Goal: Complete application form: Complete application form

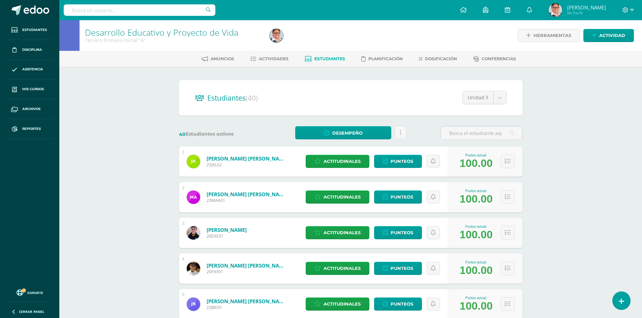
scroll to position [462, 0]
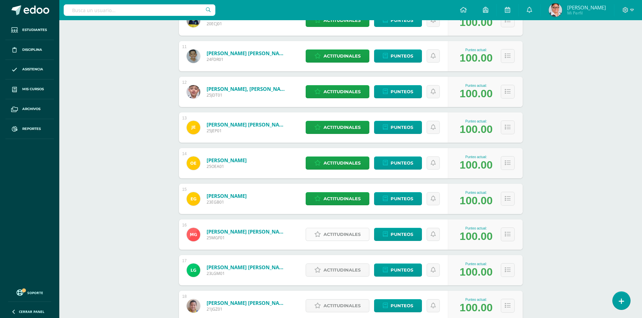
click at [320, 235] on icon at bounding box center [317, 235] width 6 height 6
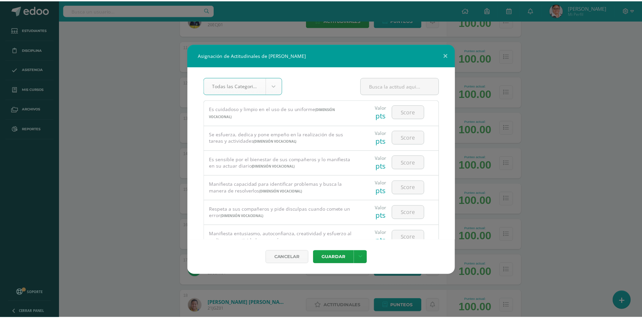
scroll to position [0, 0]
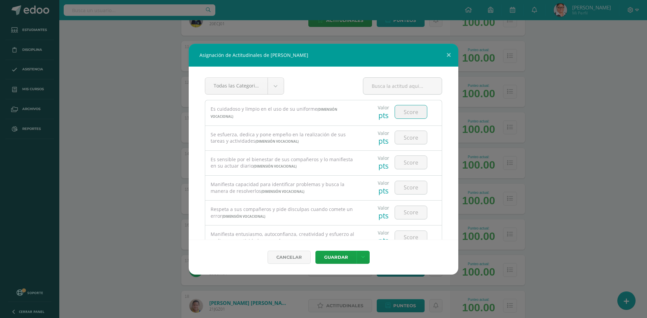
click at [402, 112] on input "number" at bounding box center [411, 111] width 32 height 13
type input "4"
click at [400, 137] on input "number" at bounding box center [411, 137] width 32 height 13
type input "4"
click at [412, 163] on input "number" at bounding box center [411, 162] width 32 height 13
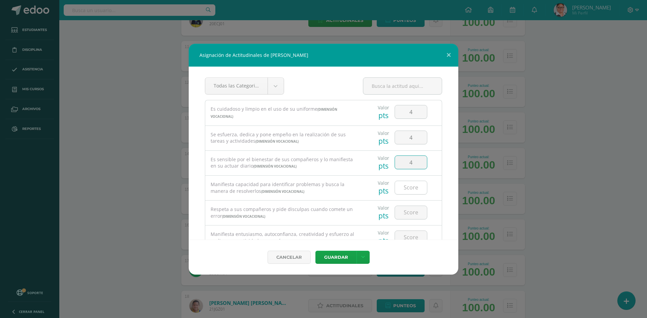
type input "4"
click at [410, 188] on input "number" at bounding box center [411, 187] width 32 height 13
type input "4"
click at [405, 213] on input "number" at bounding box center [411, 212] width 32 height 13
type input "4"
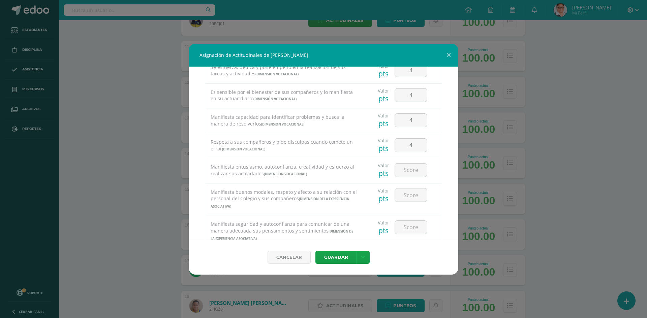
scroll to position [101, 0]
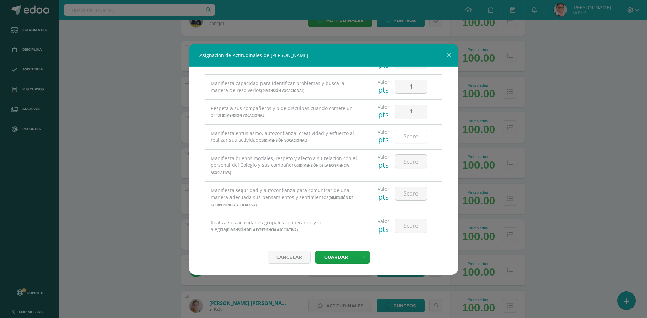
click at [403, 136] on input "number" at bounding box center [411, 136] width 32 height 13
type input "4"
click at [412, 160] on input "number" at bounding box center [411, 161] width 32 height 13
type input "4"
click at [402, 191] on input "number" at bounding box center [411, 193] width 32 height 13
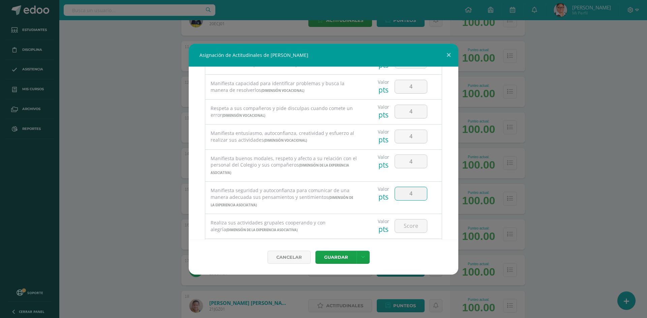
type input "4"
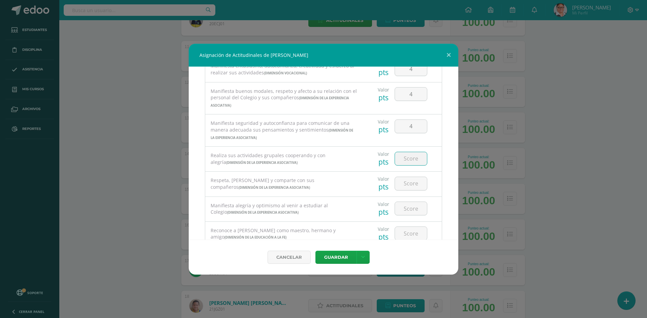
click at [416, 160] on input "number" at bounding box center [411, 158] width 32 height 13
type input "4"
click at [410, 184] on input "number" at bounding box center [411, 183] width 32 height 13
type input "4"
click at [411, 211] on input "number" at bounding box center [411, 208] width 32 height 13
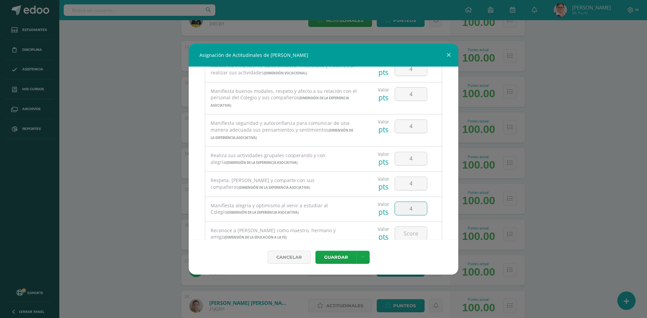
type input "4"
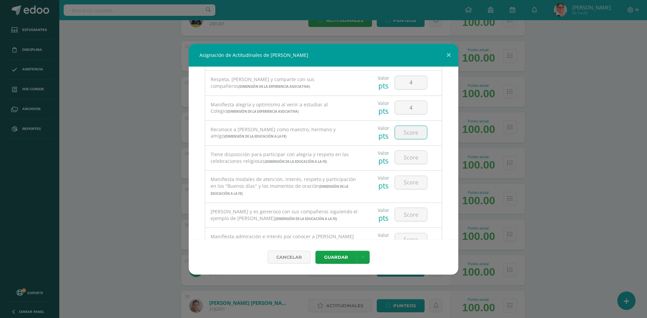
click at [409, 133] on input "number" at bounding box center [411, 132] width 32 height 13
type input "4"
click at [401, 157] on input "number" at bounding box center [411, 157] width 32 height 13
type input "4"
click at [411, 186] on input "number" at bounding box center [411, 182] width 32 height 13
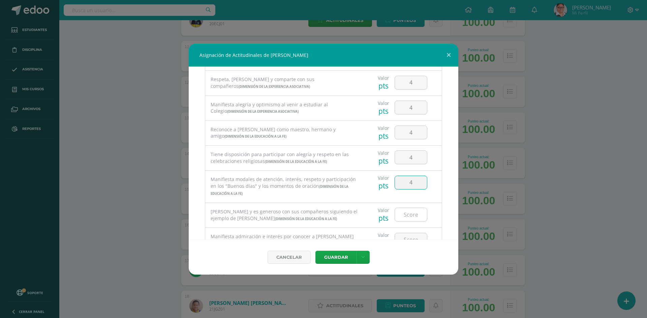
type input "4"
click at [413, 216] on input "number" at bounding box center [411, 214] width 32 height 13
type input "3"
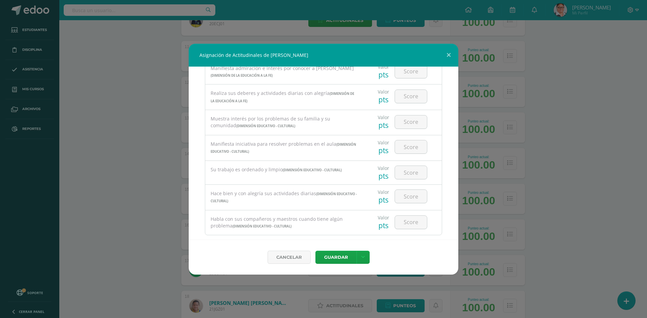
scroll to position [404, 0]
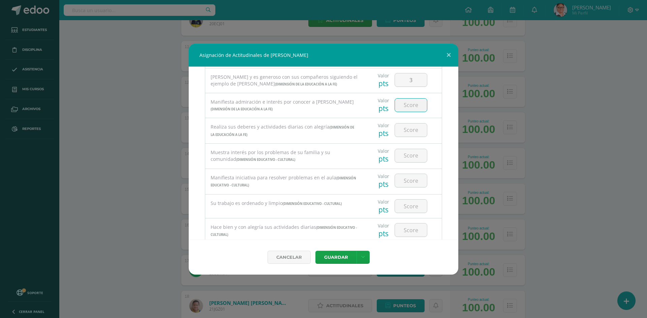
click at [410, 104] on input "number" at bounding box center [411, 105] width 32 height 13
type input "3"
click at [408, 130] on input "number" at bounding box center [411, 130] width 32 height 13
type input "4"
click at [413, 161] on input "number" at bounding box center [411, 155] width 32 height 13
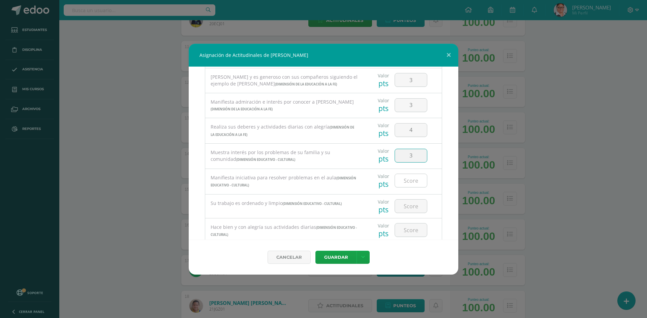
type input "3"
click at [407, 178] on input "number" at bounding box center [411, 180] width 32 height 13
type input "4"
click at [404, 203] on input "number" at bounding box center [411, 206] width 32 height 13
type input "4"
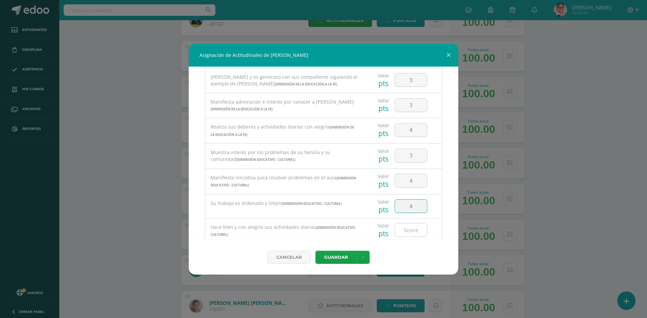
click at [409, 231] on input "number" at bounding box center [411, 230] width 32 height 13
type input "4"
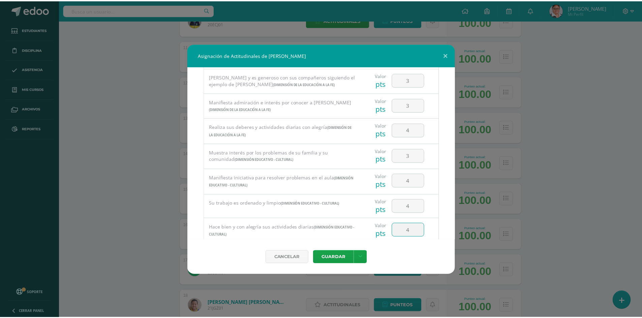
scroll to position [451, 0]
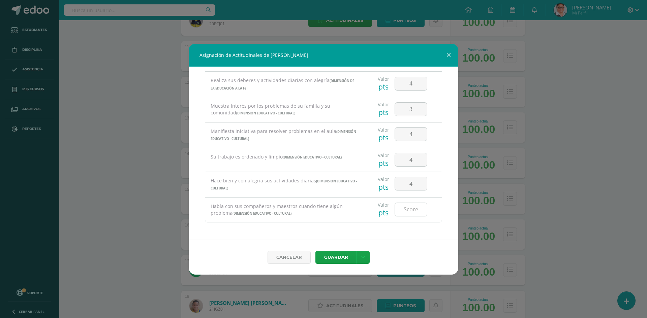
click at [404, 211] on input "number" at bounding box center [411, 209] width 32 height 13
type input "4"
click at [339, 256] on button "Guardar" at bounding box center [335, 257] width 41 height 13
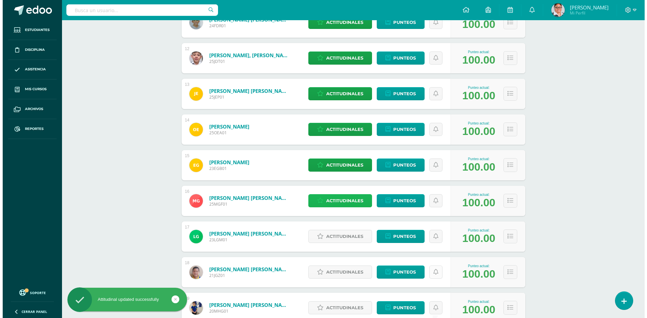
scroll to position [563, 0]
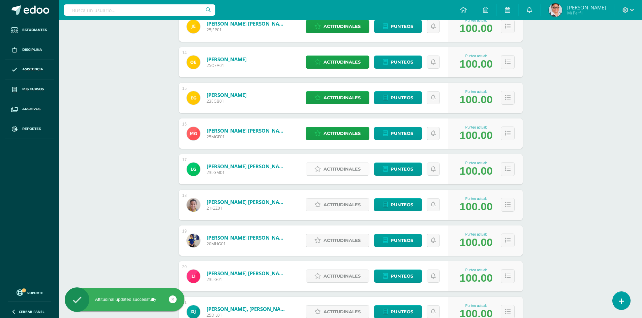
click at [345, 171] on span "Actitudinales" at bounding box center [341, 169] width 37 height 12
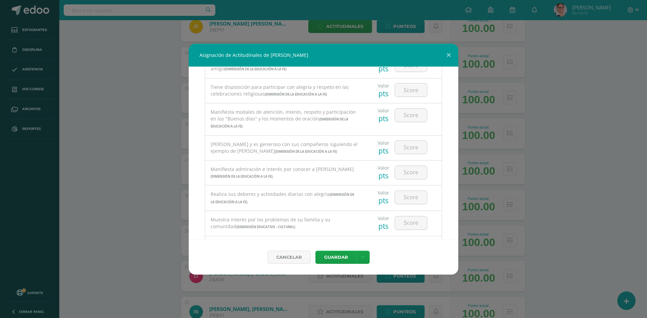
scroll to position [451, 0]
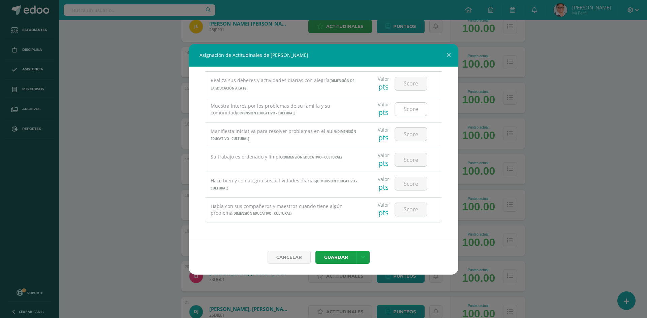
click at [409, 112] on input "number" at bounding box center [411, 109] width 32 height 13
type input "3"
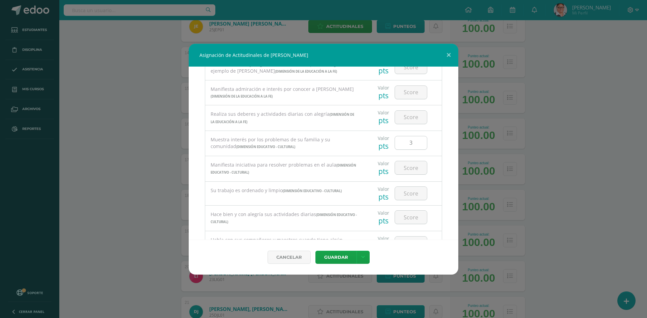
scroll to position [383, 0]
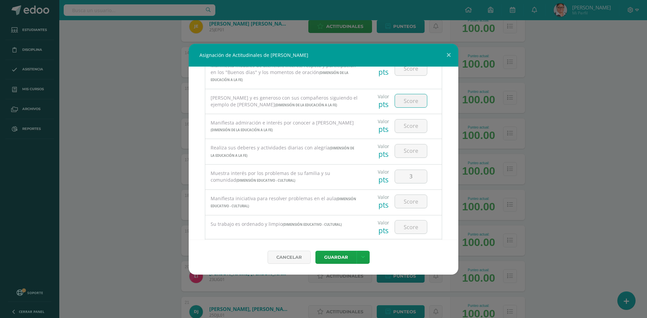
click at [406, 98] on input "number" at bounding box center [411, 100] width 32 height 13
type input "3"
click at [400, 129] on input "number" at bounding box center [411, 126] width 32 height 13
type input "3"
click at [427, 130] on div "Valor pts 3" at bounding box center [401, 126] width 73 height 24
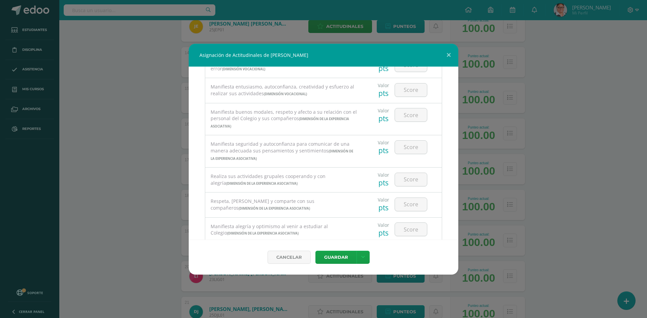
scroll to position [0, 0]
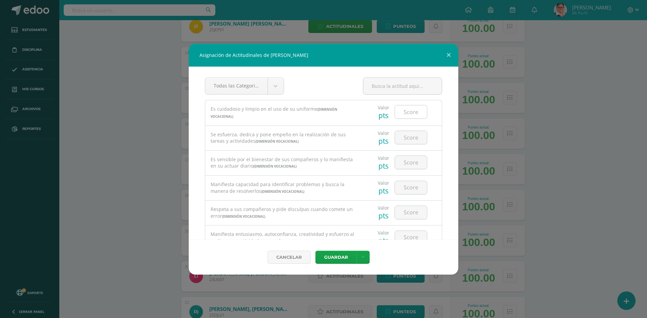
click at [409, 113] on input "number" at bounding box center [411, 111] width 32 height 13
type input "4"
click at [406, 137] on input "number" at bounding box center [411, 137] width 32 height 13
type input "4"
click at [404, 161] on input "number" at bounding box center [411, 162] width 32 height 13
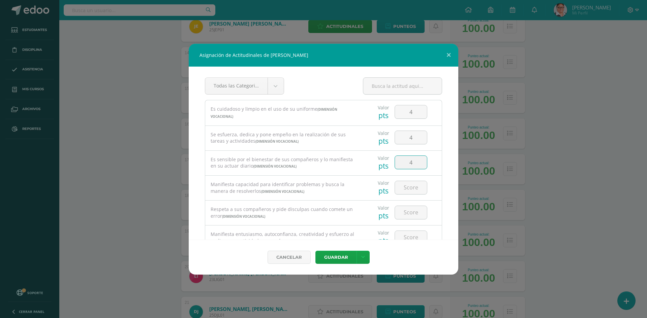
type input "4"
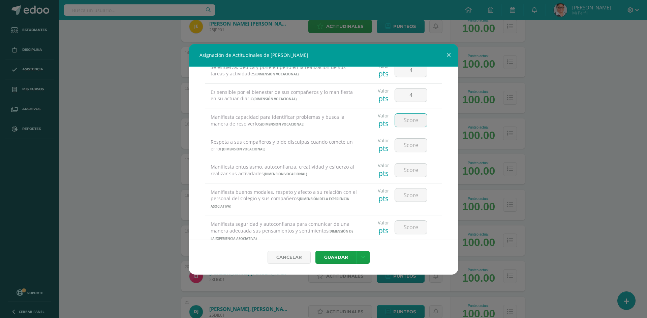
click at [408, 118] on input "number" at bounding box center [411, 120] width 32 height 13
type input "4"
click at [405, 144] on input "number" at bounding box center [411, 145] width 32 height 13
type input "4"
click at [407, 169] on input "number" at bounding box center [411, 170] width 32 height 13
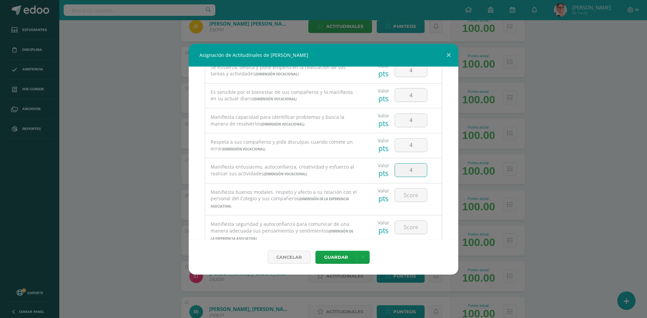
type input "4"
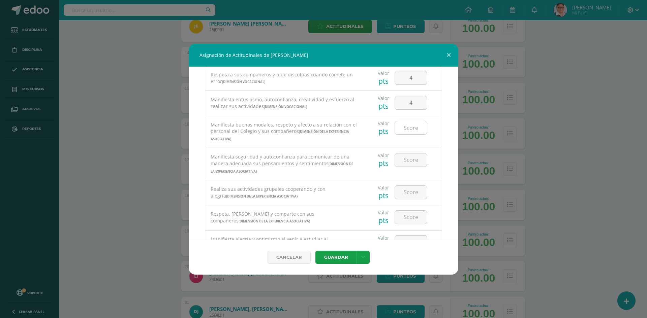
click at [407, 126] on input "number" at bounding box center [411, 127] width 32 height 13
type input "4"
click at [406, 161] on input "number" at bounding box center [411, 160] width 32 height 13
type input "4"
click at [408, 196] on input "number" at bounding box center [411, 192] width 32 height 13
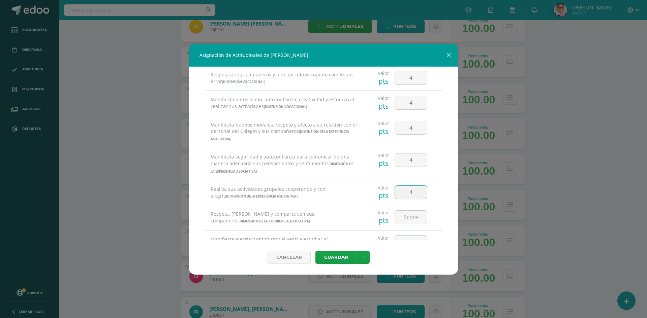
type input "4"
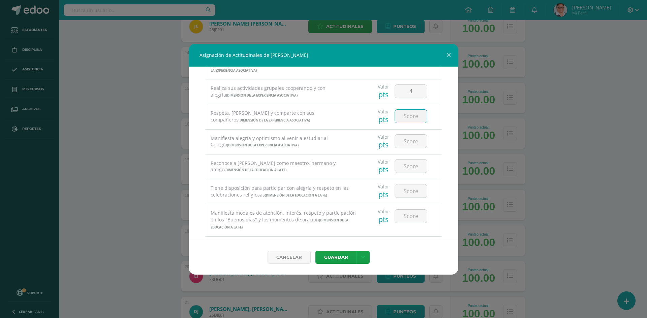
click at [409, 117] on input "number" at bounding box center [411, 116] width 32 height 13
type input "4"
click at [408, 143] on input "number" at bounding box center [411, 141] width 32 height 13
type input "4"
click at [406, 168] on input "number" at bounding box center [411, 166] width 32 height 13
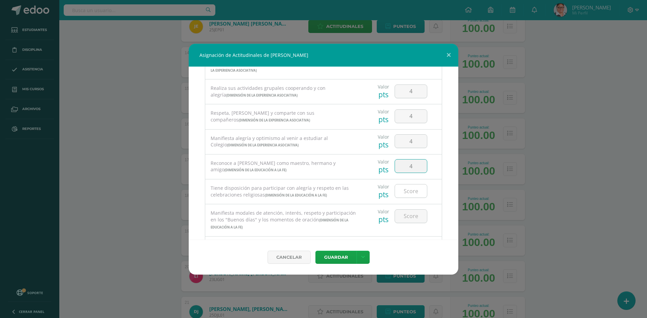
type input "4"
click at [413, 194] on input "number" at bounding box center [411, 191] width 32 height 13
type input "4"
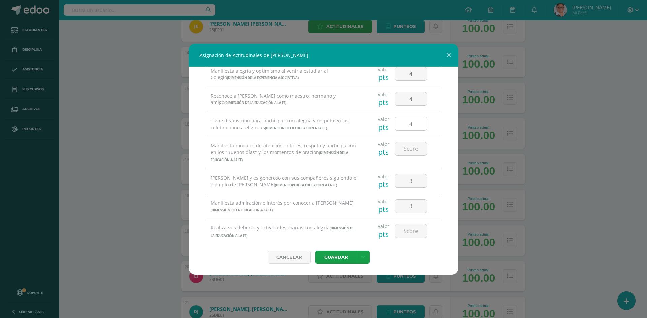
scroll to position [337, 0]
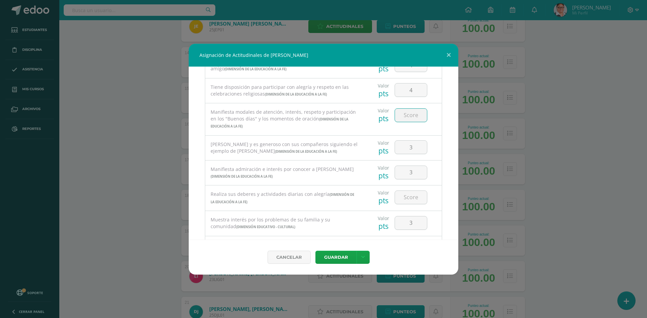
click at [410, 115] on input "number" at bounding box center [411, 115] width 32 height 13
type input "4"
click at [409, 199] on input "number" at bounding box center [411, 197] width 32 height 13
type input "4"
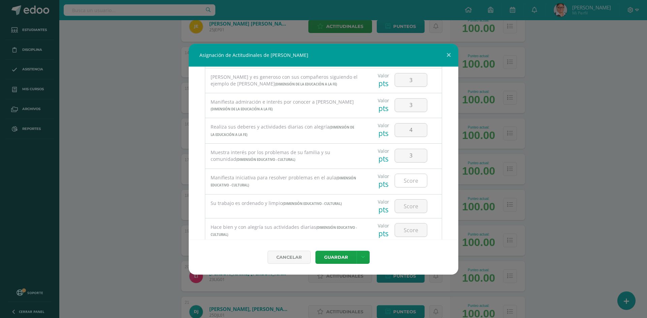
click at [414, 182] on input "number" at bounding box center [411, 180] width 32 height 13
type input "4"
click at [412, 198] on div at bounding box center [411, 207] width 38 height 24
click at [410, 207] on input "number" at bounding box center [411, 206] width 32 height 13
type input "4"
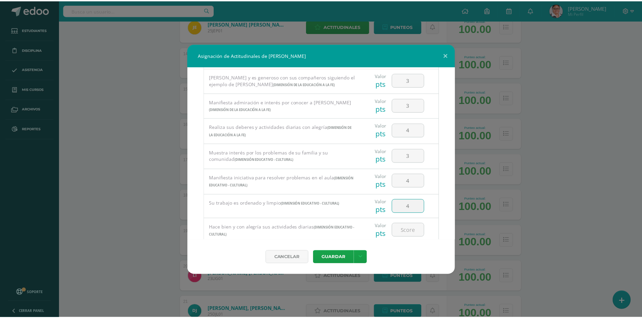
scroll to position [451, 0]
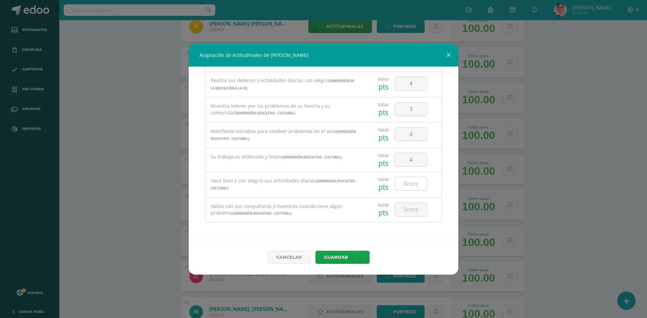
click at [416, 185] on input "number" at bounding box center [411, 183] width 32 height 13
type input "4"
click at [409, 209] on input "number" at bounding box center [411, 209] width 32 height 13
type input "4"
click at [342, 257] on button "Guardar" at bounding box center [335, 257] width 41 height 13
